Goal: Task Accomplishment & Management: Manage account settings

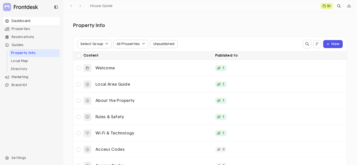
click at [26, 21] on div "Dashboard" at bounding box center [31, 21] width 57 height 8
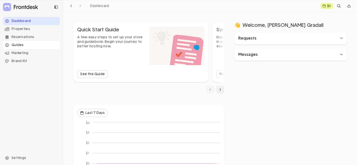
click at [19, 44] on div "Guides" at bounding box center [31, 45] width 57 height 8
click at [22, 53] on li "Property Info" at bounding box center [34, 53] width 51 height 8
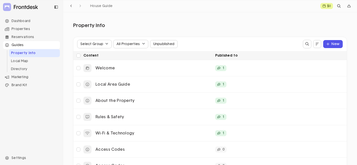
click at [24, 46] on div "Guides" at bounding box center [31, 45] width 57 height 8
click at [19, 53] on li "Property Info" at bounding box center [34, 53] width 51 height 8
click at [20, 46] on div "Guides" at bounding box center [31, 45] width 57 height 8
click at [23, 20] on div "Dashboard" at bounding box center [31, 21] width 57 height 8
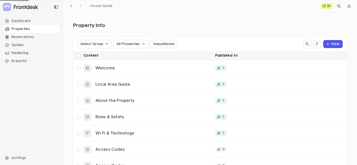
click at [20, 31] on div "Properties" at bounding box center [31, 29] width 57 height 8
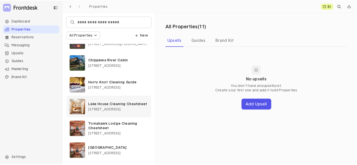
scroll to position [129, 0]
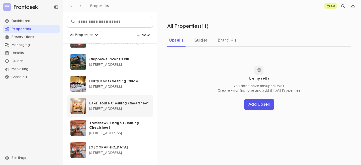
click at [116, 110] on span "[STREET_ADDRESS]" at bounding box center [105, 109] width 33 height 4
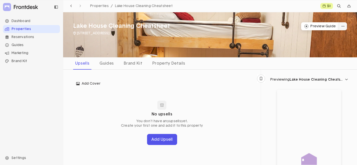
click at [345, 25] on button "dropdown trigger" at bounding box center [343, 26] width 8 height 8
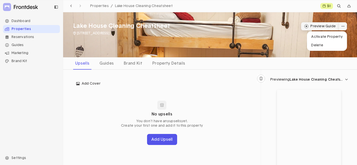
click at [320, 27] on button "Preview Guide" at bounding box center [320, 26] width 38 height 8
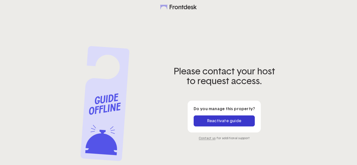
click at [236, 119] on link "Reactivate guide" at bounding box center [224, 121] width 61 height 11
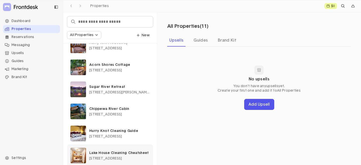
scroll to position [129, 0]
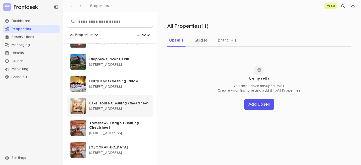
click at [125, 105] on p "Lake House Cleaning Cheatsheet" at bounding box center [119, 103] width 61 height 5
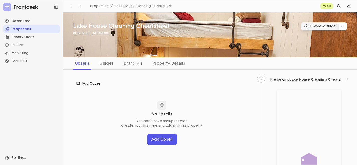
click at [320, 25] on button "Preview Guide" at bounding box center [320, 26] width 38 height 8
click at [346, 24] on button "dropdown trigger" at bounding box center [343, 26] width 8 height 8
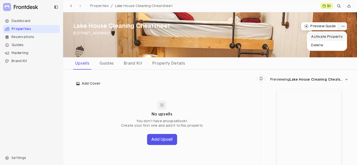
click at [332, 37] on p "Activate Property" at bounding box center [327, 37] width 32 height 5
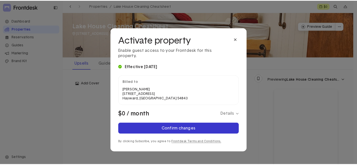
scroll to position [1, 0]
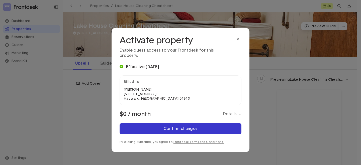
click at [175, 127] on div "Confirm changes" at bounding box center [180, 129] width 34 height 4
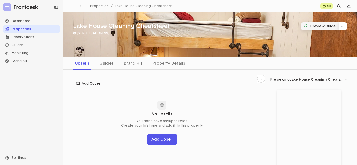
click at [317, 26] on button "Preview Guide" at bounding box center [320, 26] width 38 height 8
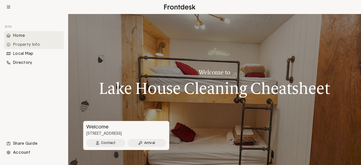
click at [24, 44] on div "Property Info" at bounding box center [34, 44] width 60 height 9
